Goal: Communication & Community: Answer question/provide support

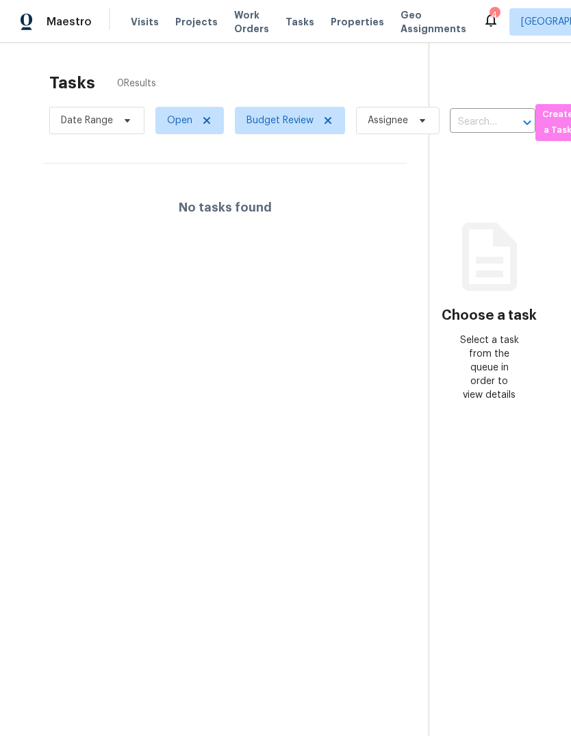
click at [483, 12] on icon at bounding box center [491, 20] width 16 height 16
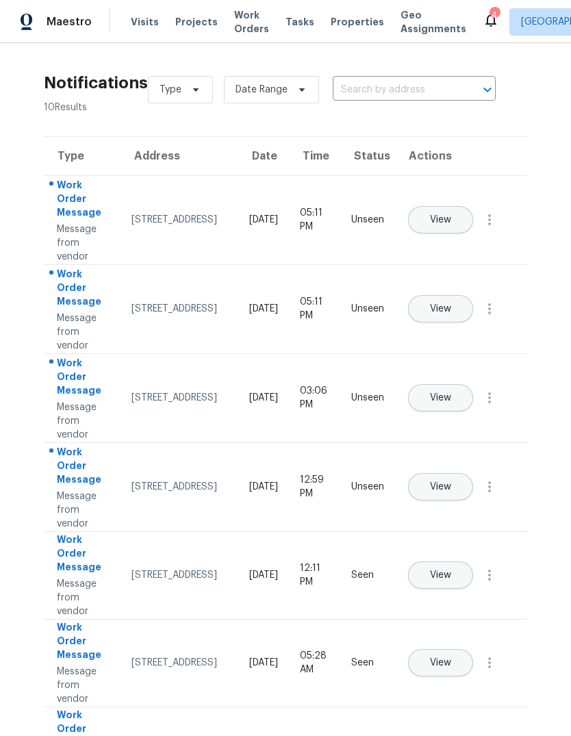
click at [473, 474] on button "View" at bounding box center [440, 486] width 65 height 27
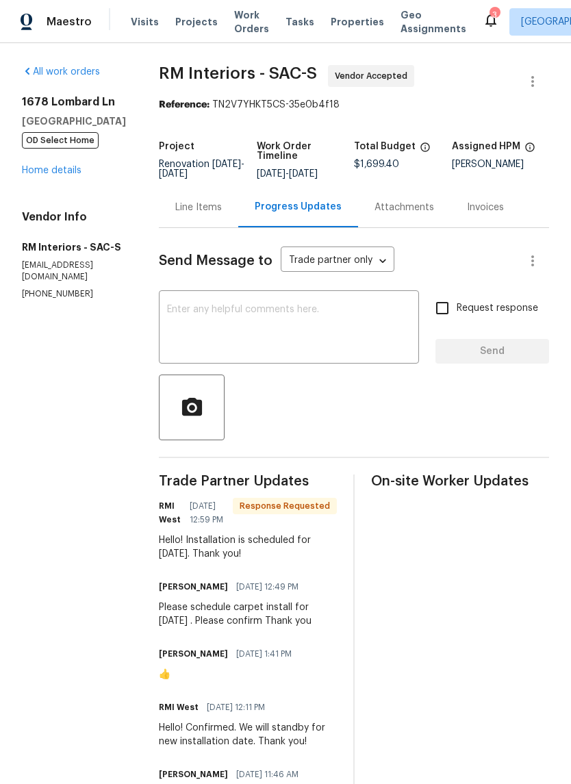
click at [336, 334] on textarea at bounding box center [289, 329] width 244 height 48
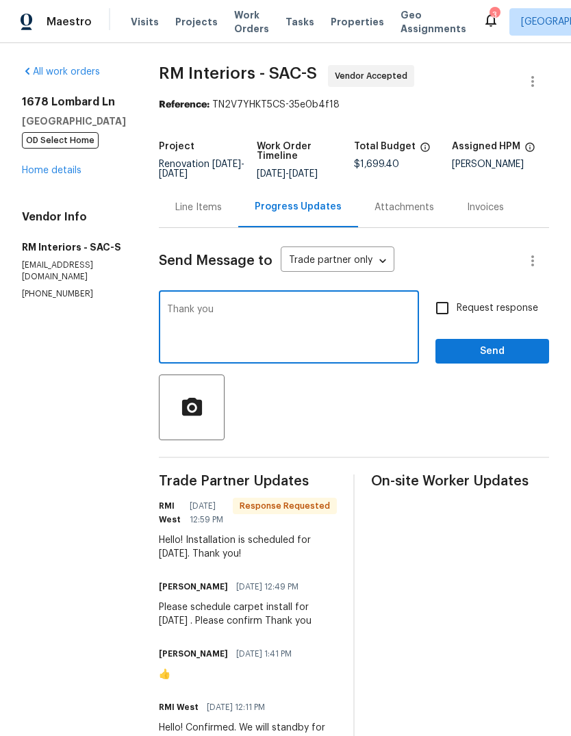
type textarea "Thank you"
click at [451, 304] on input "Request response" at bounding box center [442, 308] width 29 height 29
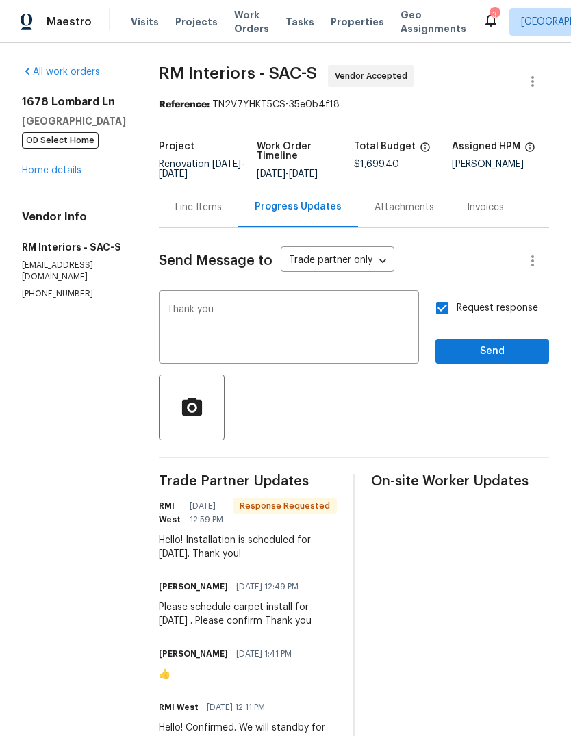
click at [453, 312] on input "Request response" at bounding box center [442, 308] width 29 height 29
checkbox input "false"
click at [498, 349] on span "Send" at bounding box center [493, 351] width 92 height 17
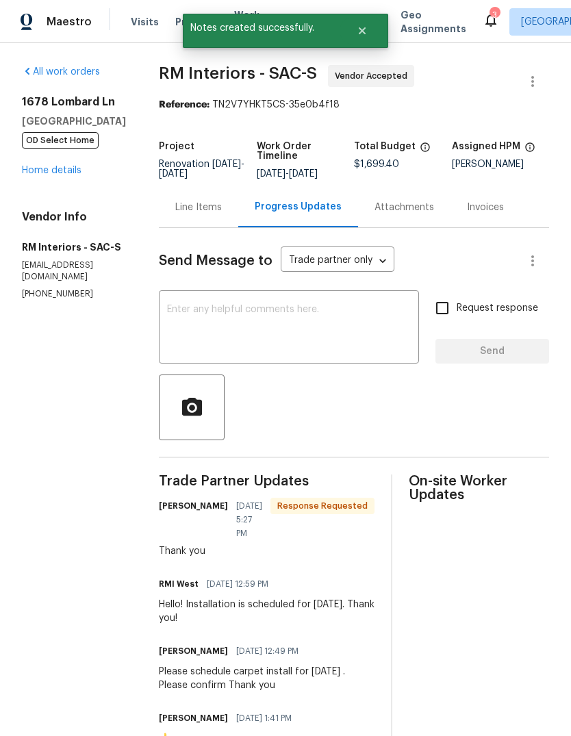
click at [46, 170] on link "Home details" at bounding box center [52, 171] width 60 height 10
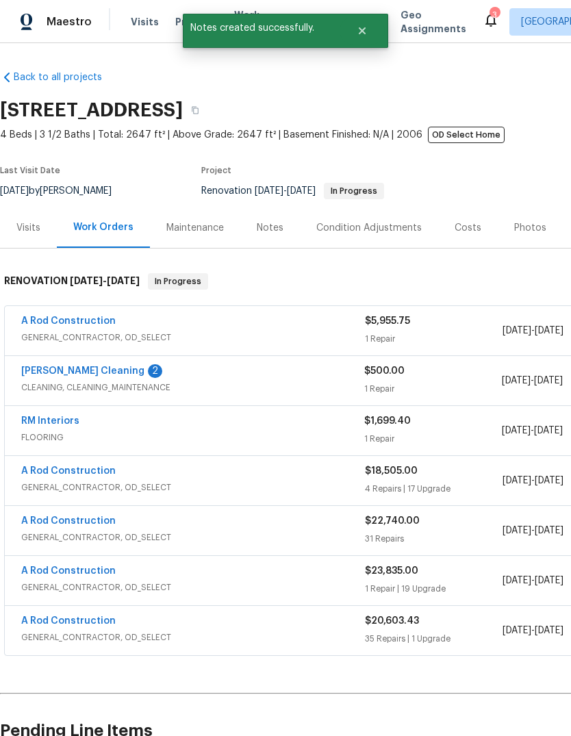
click at [51, 376] on link "Ruiz's Cleaning" at bounding box center [82, 371] width 123 height 10
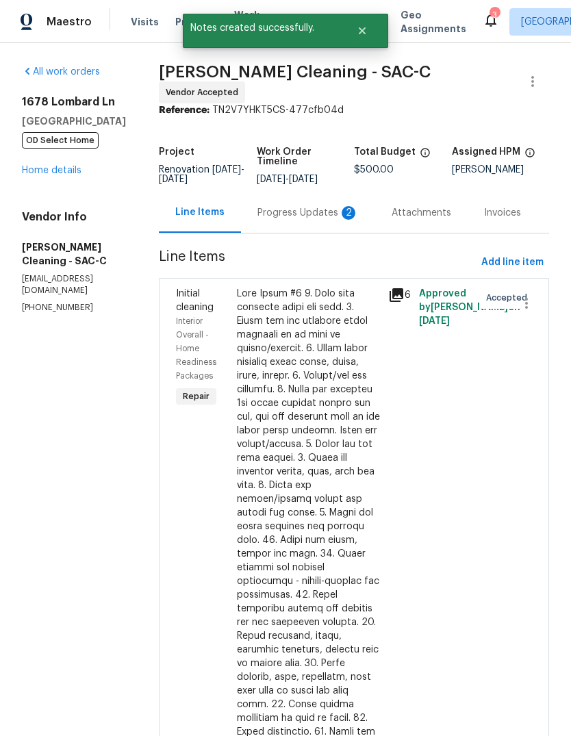
click at [326, 210] on div "Progress Updates 2" at bounding box center [308, 213] width 101 height 14
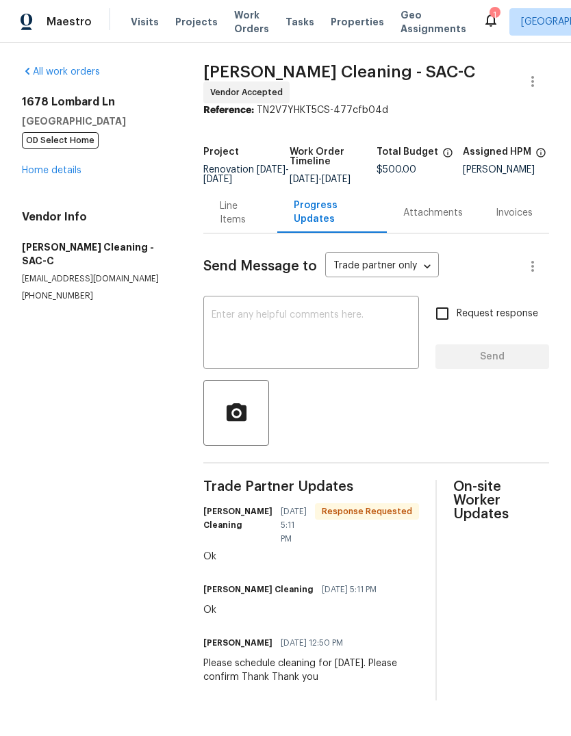
click at [334, 351] on textarea at bounding box center [311, 334] width 199 height 48
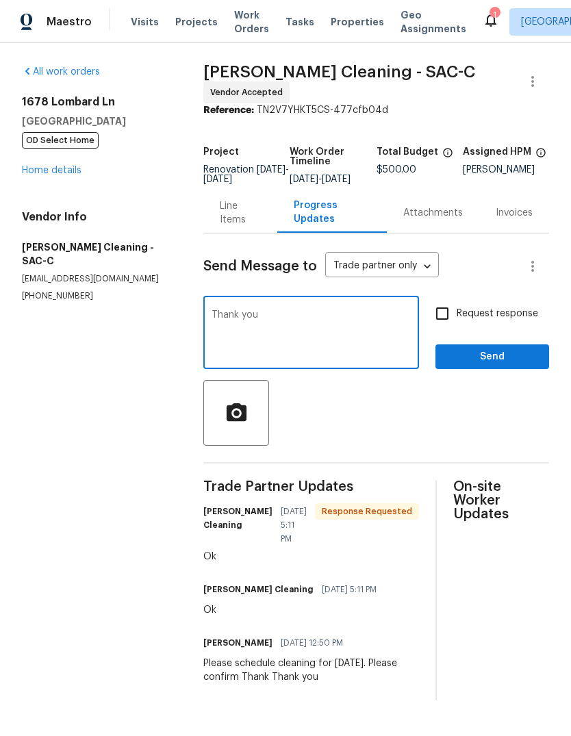
type textarea "Thank you"
click at [482, 362] on span "Send" at bounding box center [493, 357] width 92 height 17
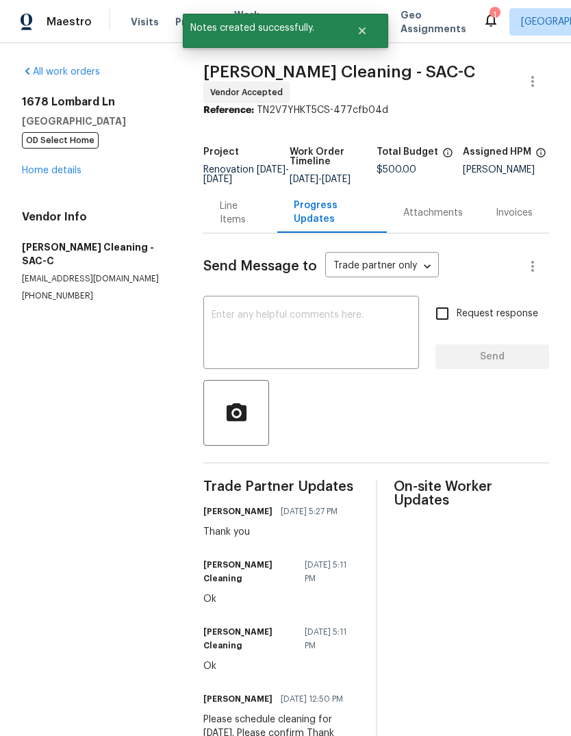
click at [483, 23] on icon at bounding box center [491, 20] width 16 height 16
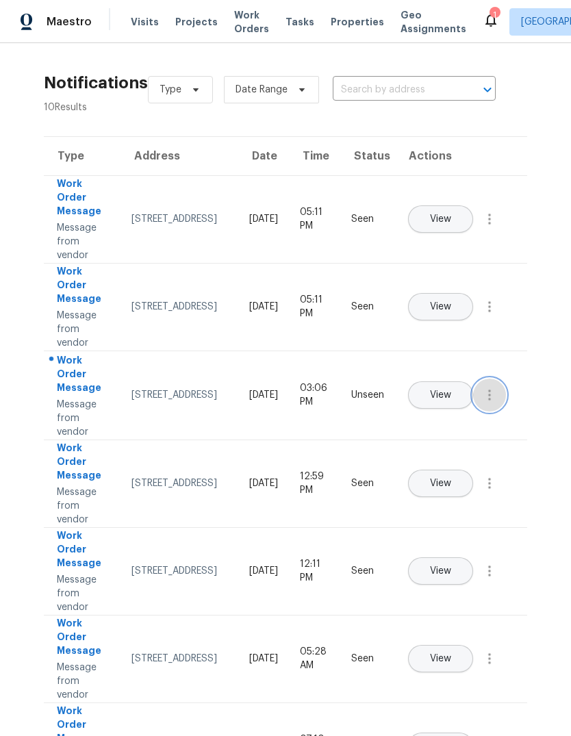
click at [487, 403] on icon "button" at bounding box center [489, 395] width 16 height 16
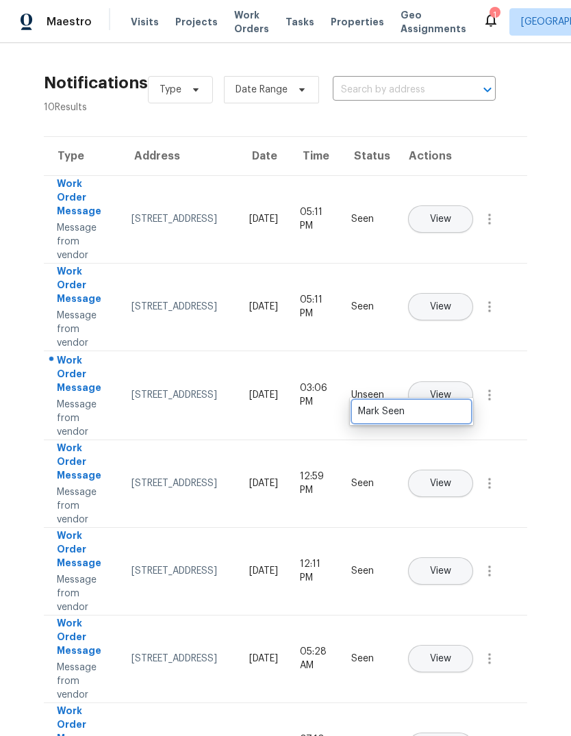
click at [461, 416] on div "Mark Seen" at bounding box center [411, 412] width 107 height 14
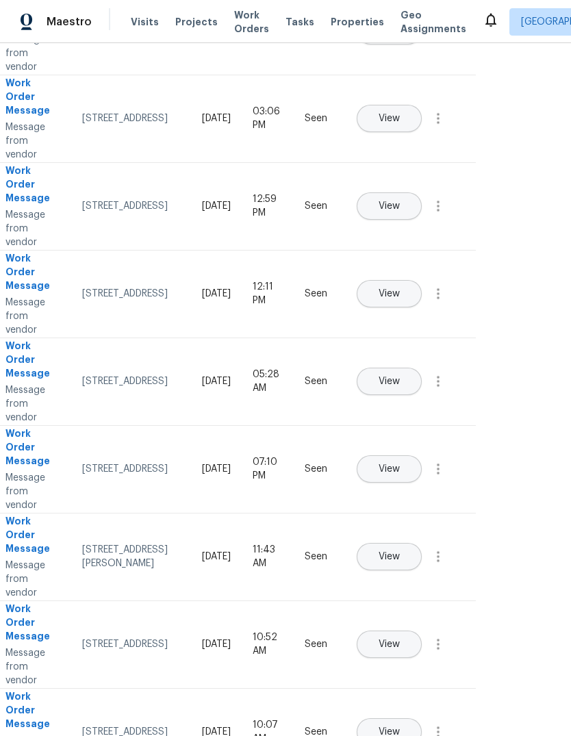
scroll to position [276, 53]
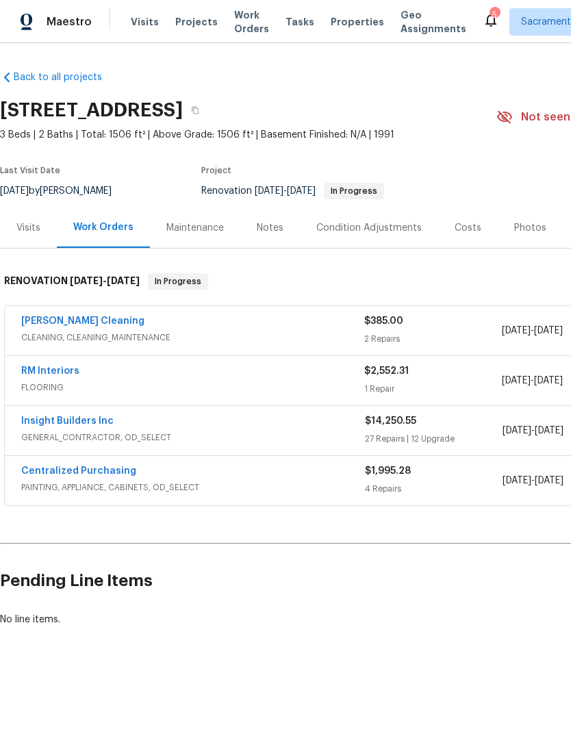
click at [39, 369] on link "RM Interiors" at bounding box center [50, 371] width 58 height 10
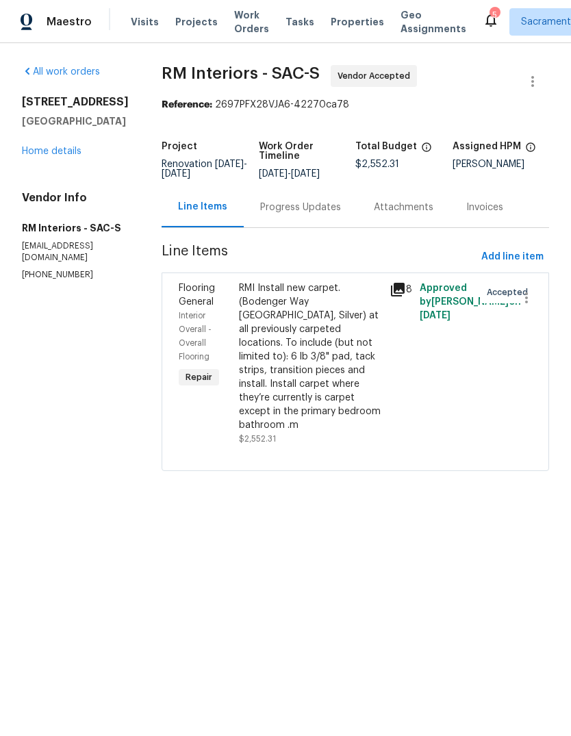
click at [327, 214] on div "Progress Updates" at bounding box center [300, 208] width 81 height 14
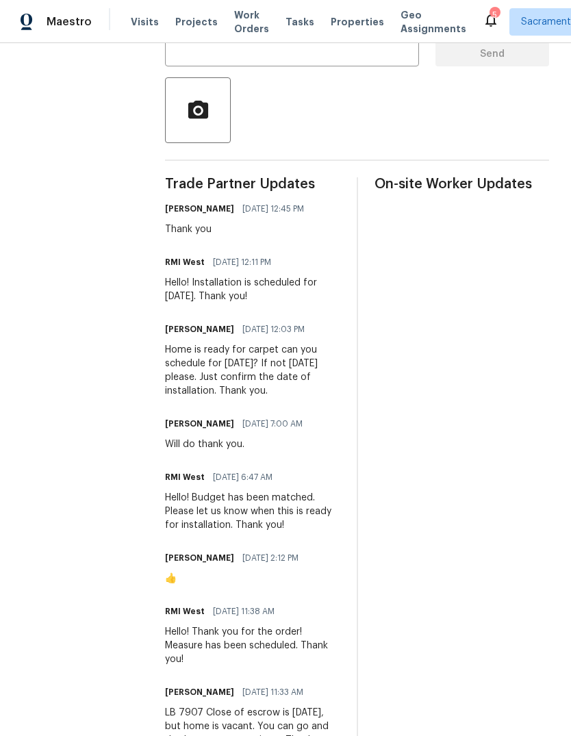
scroll to position [319, 0]
